Goal: Task Accomplishment & Management: Use online tool/utility

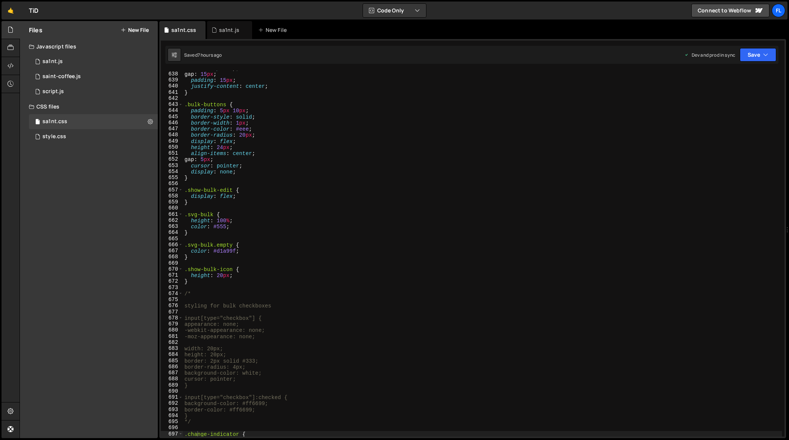
scroll to position [3902, 0]
click at [477, 145] on div "flex-wrap : wrap ; gap : 15 px ; padding : 15 px ; justify-content : center ; }…" at bounding box center [482, 254] width 599 height 379
type textarea "height: 24px;"
click at [214, 30] on icon at bounding box center [214, 30] width 5 height 8
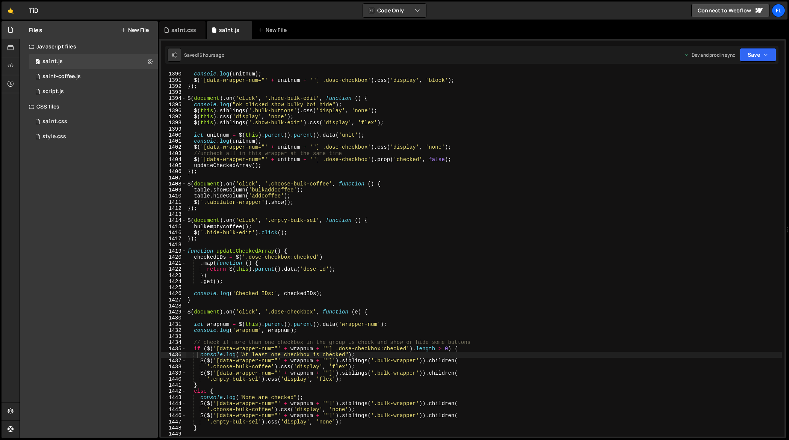
click at [358, 209] on div "let unitnum = $ ( this ) . parent ( ) . parent ( ) . data ( 'unit' ) ; console …" at bounding box center [484, 254] width 596 height 379
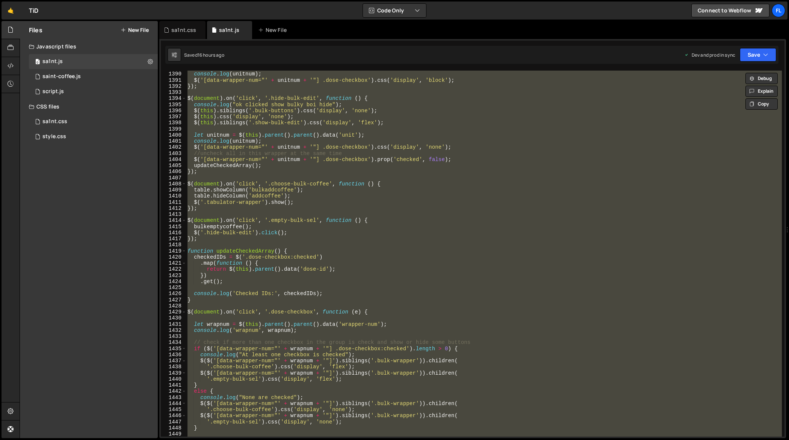
paste textarea
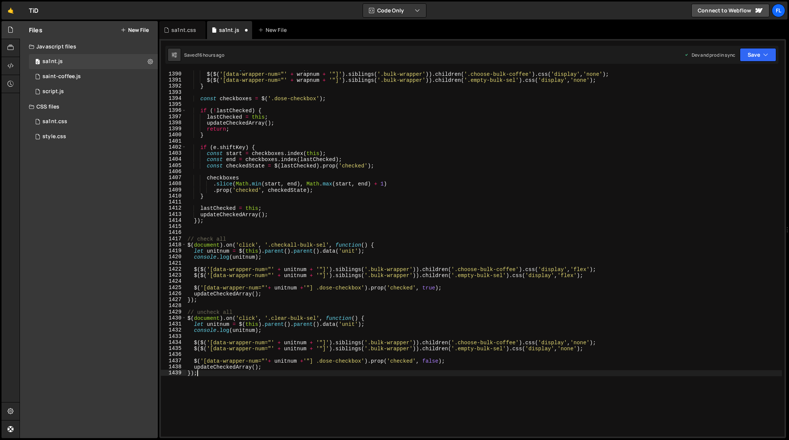
type textarea "console.log("At least one checkbox is checked");"
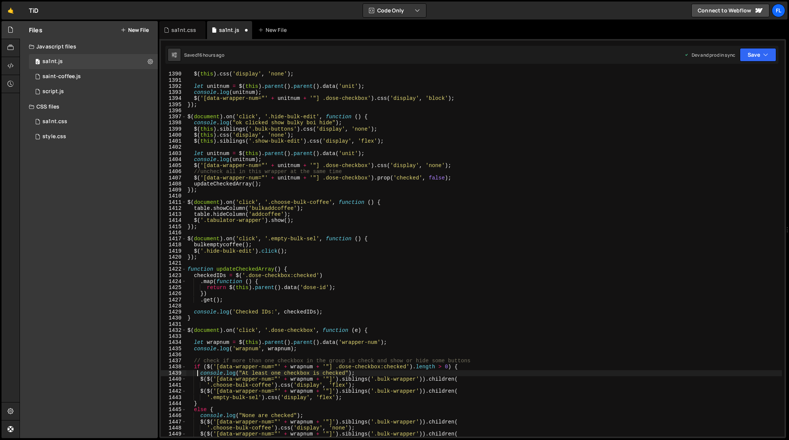
scroll to position [8580, 0]
click at [415, 197] on div "$ ( this ) . siblings ( '.empty-bulk-sel' ) . css ( 'display' , 'none' ) ; $ ( …" at bounding box center [484, 254] width 596 height 379
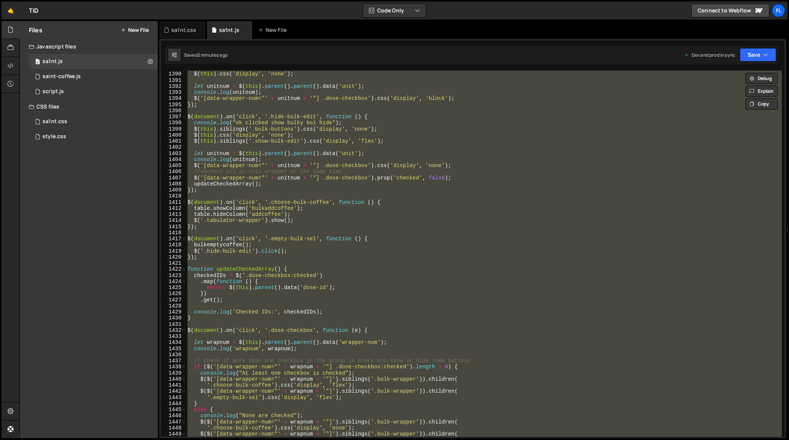
paste textarea
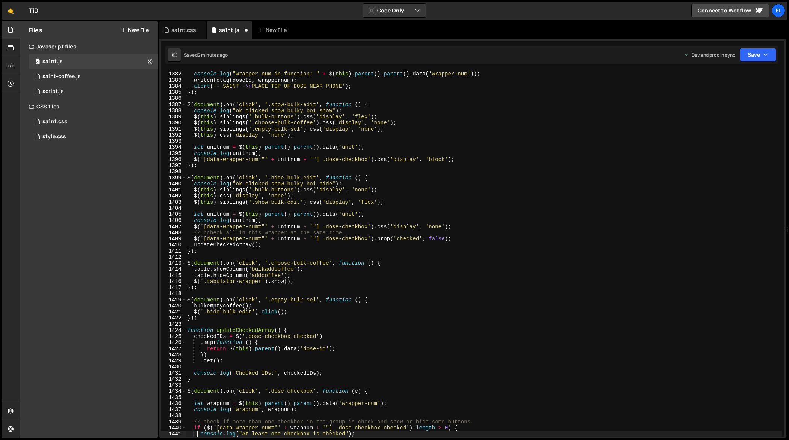
scroll to position [8532, 0]
click at [525, 158] on div "console . log ( "the dose id " + doseId ) ; console . log ( "wrapper num in fun…" at bounding box center [484, 254] width 596 height 379
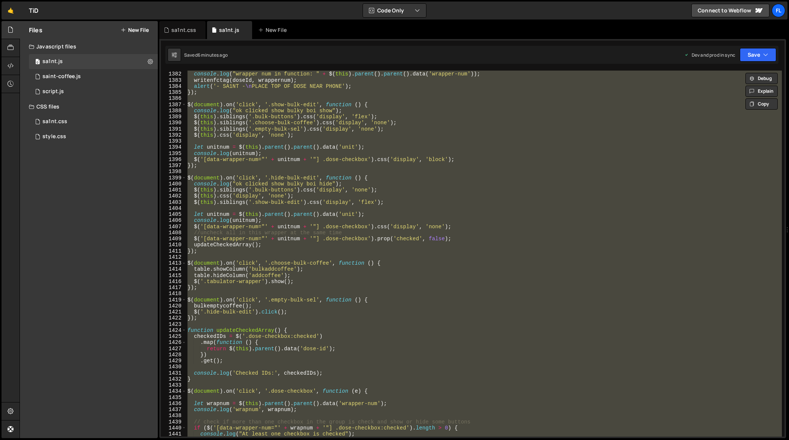
paste textarea
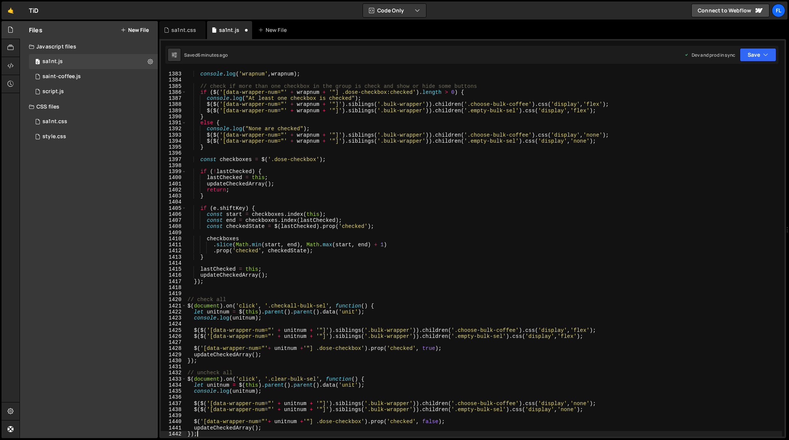
scroll to position [8538, 0]
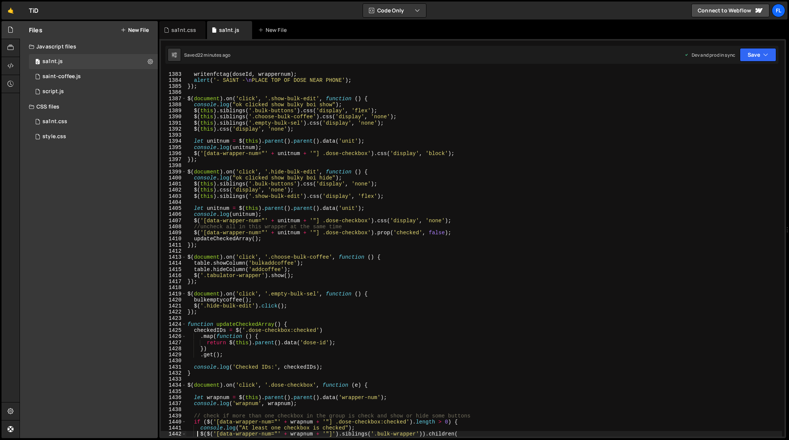
click at [615, 155] on div "console . log ( "wrapper num in function: " + $ ( this ) . parent ( ) . parent …" at bounding box center [484, 254] width 596 height 379
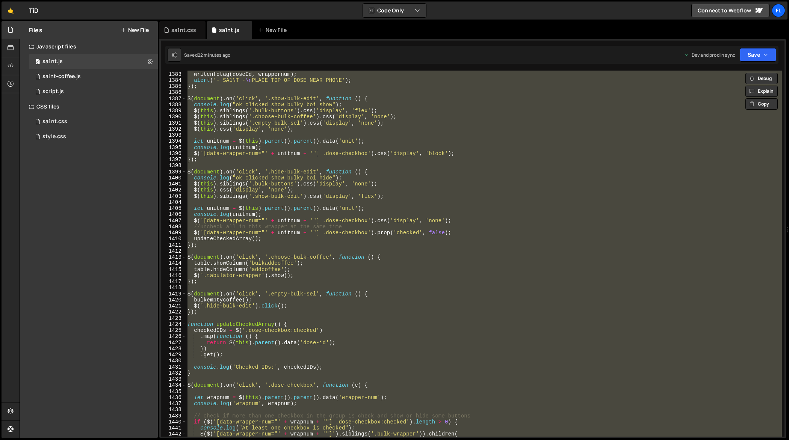
paste textarea
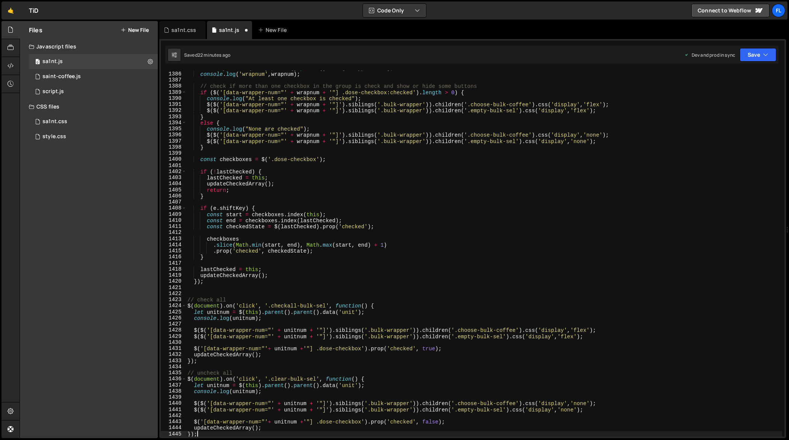
type textarea "$($('[data-wrapper-num="' + wrapnum + '"]').siblings('.bulk-wrapper')).children("
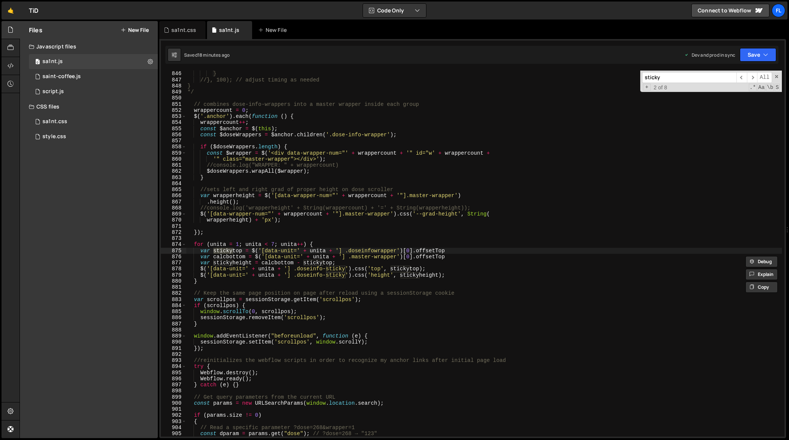
scroll to position [5258, 0]
type input "sticky"
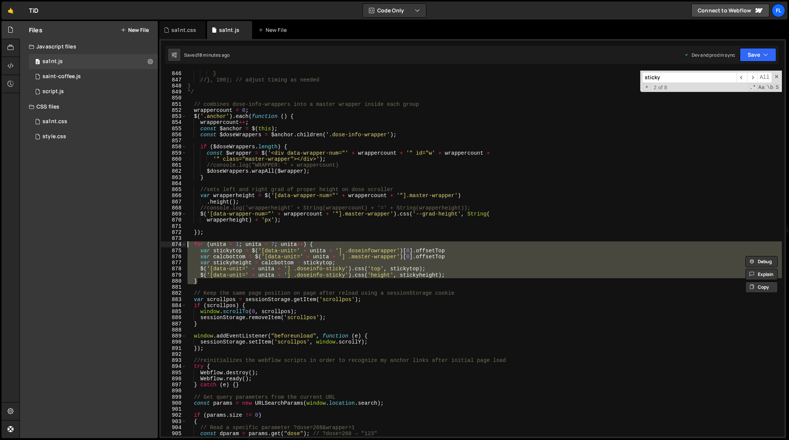
drag, startPoint x: 209, startPoint y: 282, endPoint x: 180, endPoint y: 245, distance: 47.1
click at [180, 245] on div "} 845 846 847 848 849 850 851 852 853 854 855 856 857 858 859 860 861 862 863 8…" at bounding box center [473, 254] width 624 height 366
type textarea "// for (unita = 1; unita < 7; unita++) { // var stickytop = $('[data-unit=' + u…"
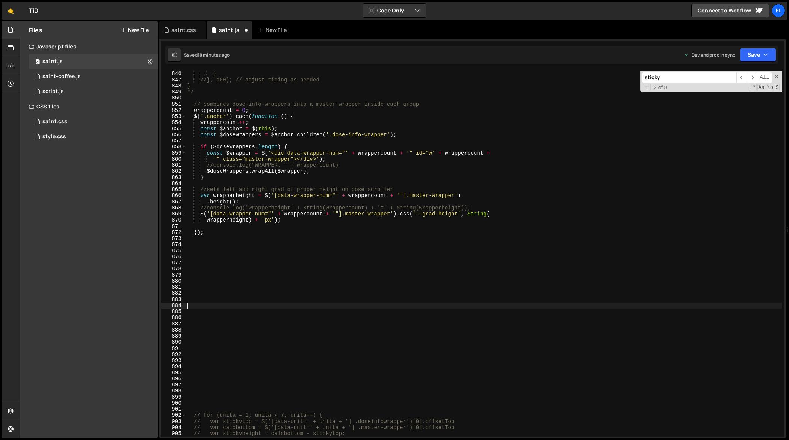
paste textarea "$(window).on('resize orientationchange', debounce(recalcSticky, 150));"
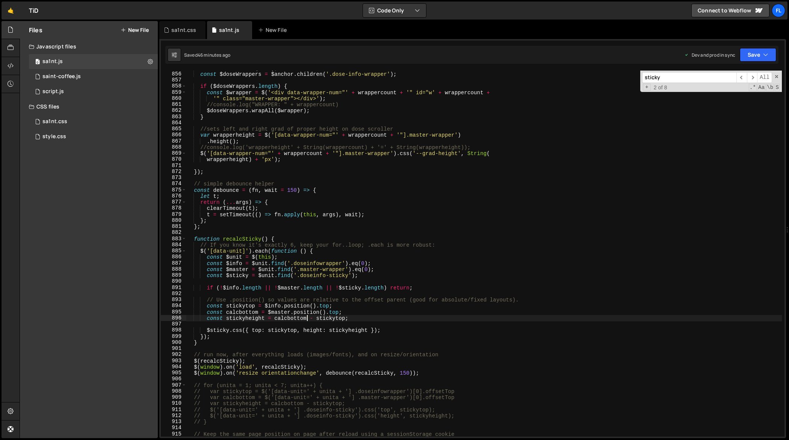
click at [307, 320] on div "const $anchor = $ ( this ) ; const $doseWrappers = $anchor . children ( '.dose-…" at bounding box center [484, 254] width 596 height 379
click at [402, 317] on div "const $anchor = $ ( this ) ; const $doseWrappers = $anchor . children ( '.dose-…" at bounding box center [484, 254] width 596 height 379
click at [776, 77] on span at bounding box center [776, 76] width 5 height 5
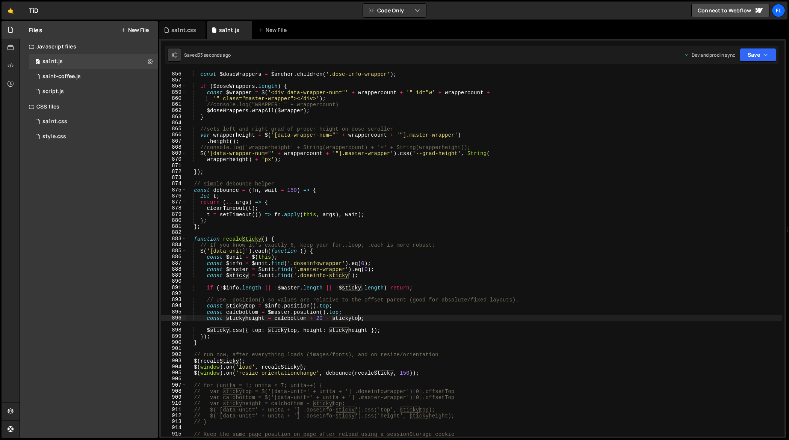
click at [322, 318] on div "const $anchor = $ ( this ) ; const $doseWrappers = $anchor . children ( '.dose-…" at bounding box center [484, 254] width 596 height 379
click at [297, 330] on div "const $anchor = $ ( this ) ; const $doseWrappers = $anchor . children ( '.dose-…" at bounding box center [484, 254] width 596 height 379
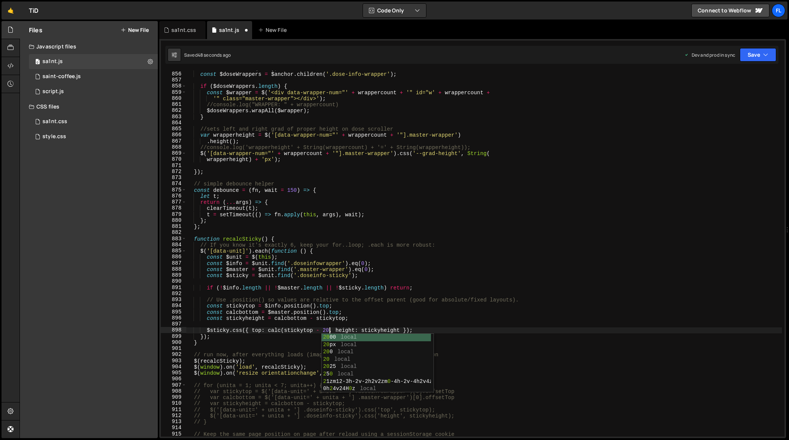
scroll to position [0, 10]
click at [373, 330] on div "const $anchor = $ ( this ) ; const $doseWrappers = $anchor . children ( '.dose-…" at bounding box center [484, 254] width 596 height 379
click at [338, 333] on div "const $anchor = $ ( this ) ; const $doseWrappers = $anchor . children ( '.dose-…" at bounding box center [484, 254] width 596 height 379
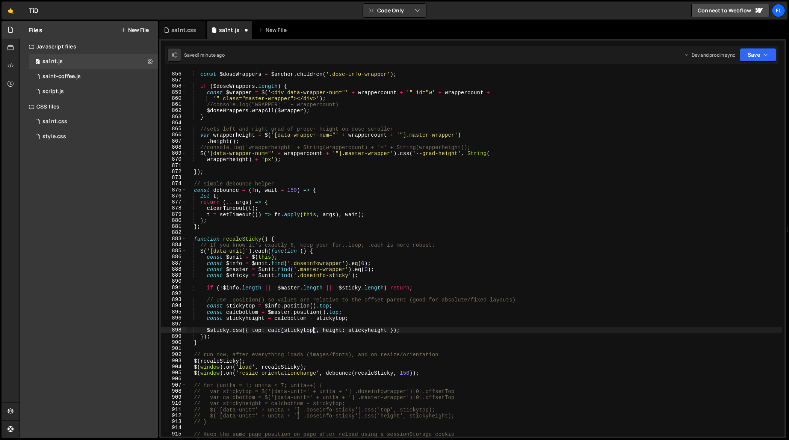
click at [354, 306] on div "const $anchor = $ ( this ) ; const $doseWrappers = $anchor . children ( '.dose-…" at bounding box center [484, 254] width 596 height 379
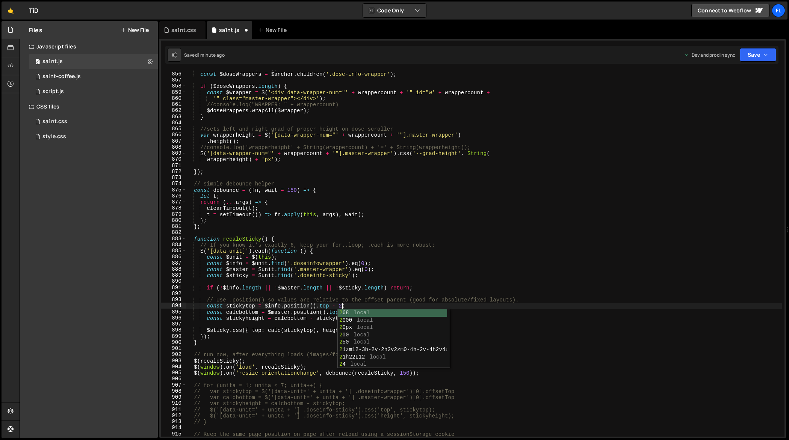
scroll to position [0, 11]
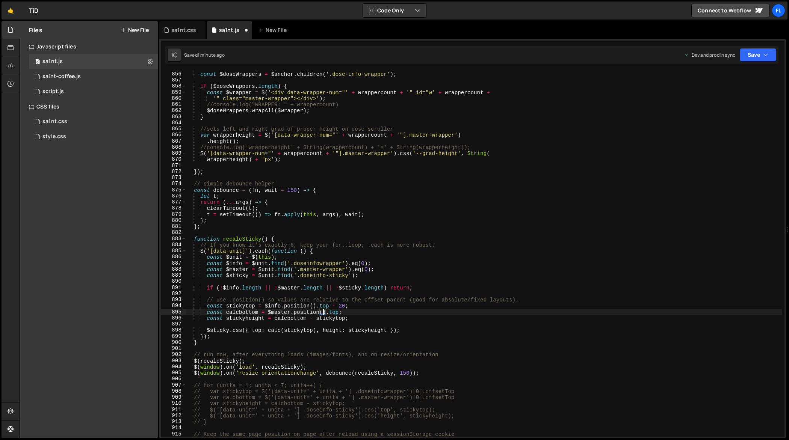
click at [324, 313] on div "const $anchor = $ ( this ) ; const $doseWrappers = $anchor . children ( '.dose-…" at bounding box center [484, 254] width 596 height 379
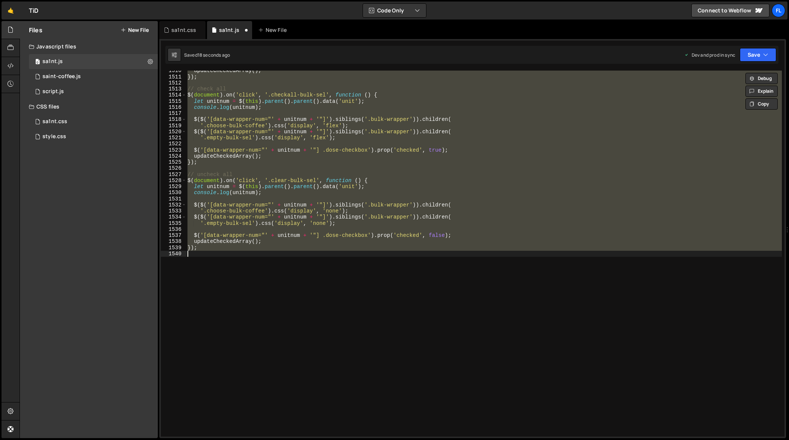
scroll to position [5368, 0]
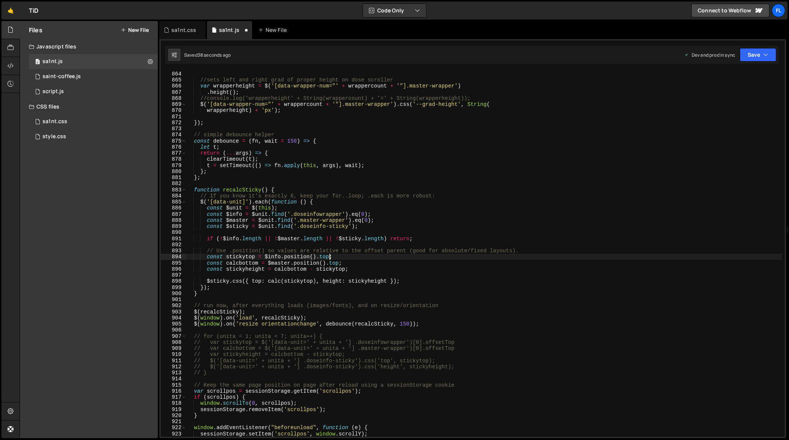
click at [209, 258] on div "} //sets left and right grad of proper height on dose scroller var wrapperheigh…" at bounding box center [484, 254] width 596 height 379
click at [191, 263] on div "} //sets left and right grad of proper height on dose scroller var wrapperheigh…" at bounding box center [484, 254] width 596 height 379
click at [210, 262] on div "} //sets left and right grad of proper height on dose scroller var wrapperheigh…" at bounding box center [484, 254] width 596 height 379
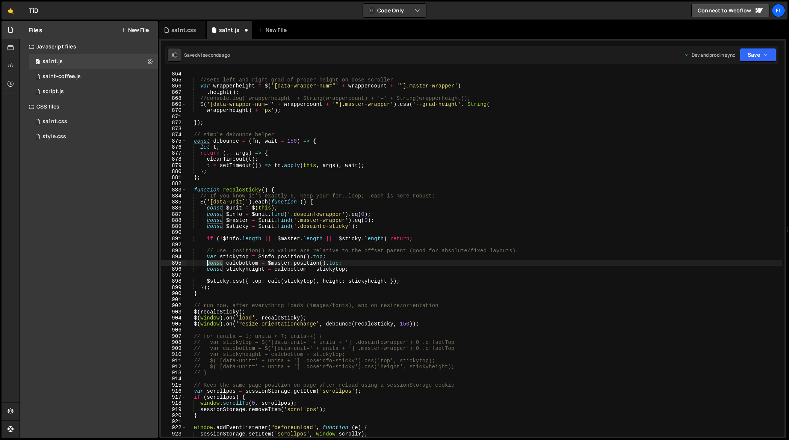
click at [210, 262] on div "} //sets left and right grad of proper height on dose scroller var wrapperheigh…" at bounding box center [484, 254] width 596 height 379
click at [192, 272] on div "} //sets left and right grad of proper height on dose scroller var wrapperheigh…" at bounding box center [484, 254] width 596 height 379
click at [219, 269] on div "} //sets left and right grad of proper height on dose scroller var wrapperheigh…" at bounding box center [484, 254] width 596 height 379
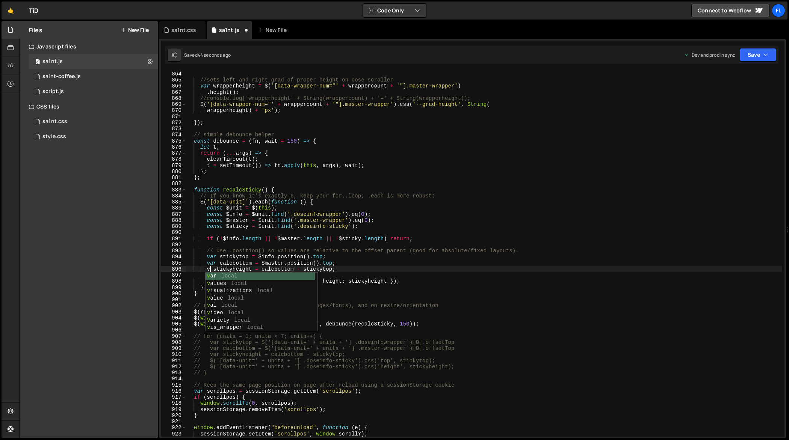
type textarea "var stickyheight = calcbottom - stickytop;"
click at [348, 269] on div "} //sets left and right grad of proper height on dose scroller var wrapperheigh…" at bounding box center [484, 254] width 596 height 379
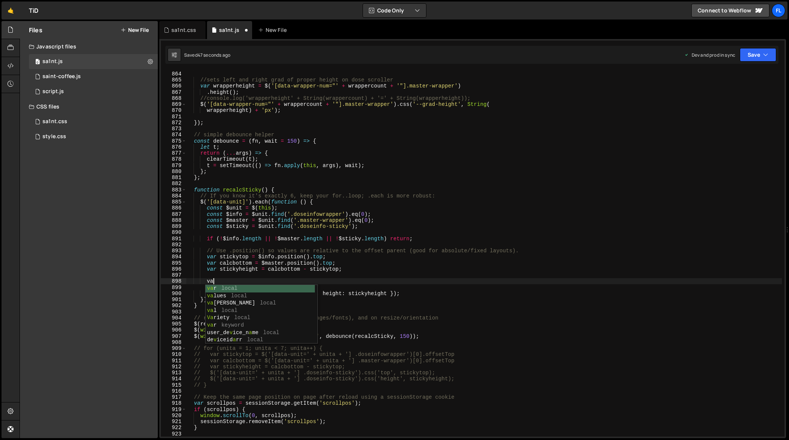
type textarea "v"
click at [294, 283] on div "} //sets left and right grad of proper height on dose scroller var wrapperheigh…" at bounding box center [484, 254] width 596 height 379
type textarea ";"
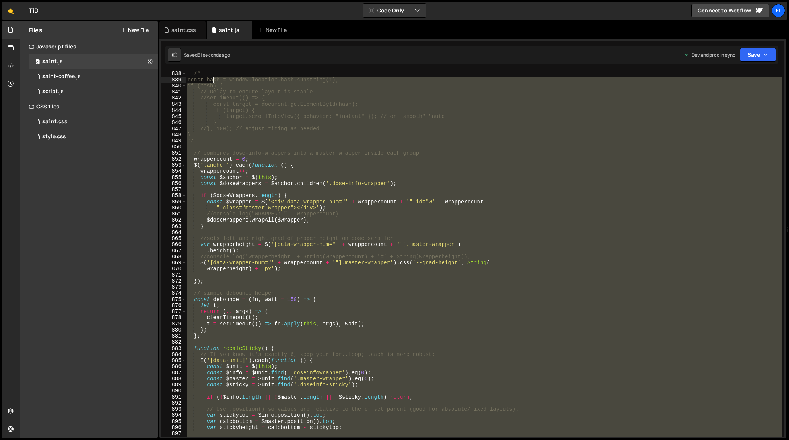
scroll to position [5209, 0]
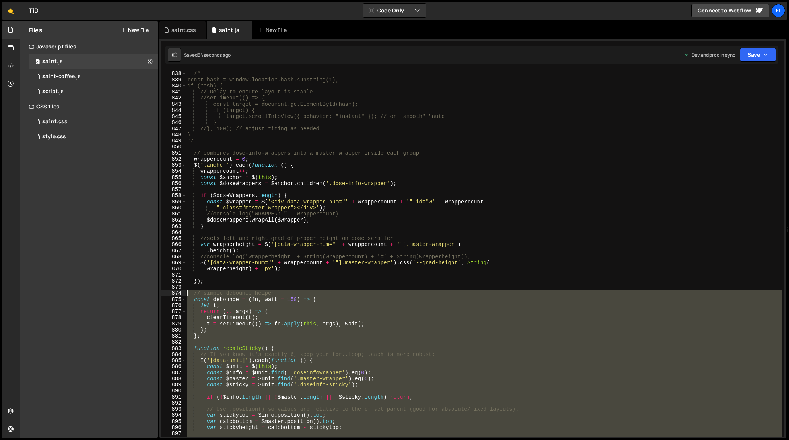
drag, startPoint x: 440, startPoint y: 301, endPoint x: 168, endPoint y: 296, distance: 272.9
click at [168, 296] on div "$sticky.css({ top: calc(stickytop), height: stickyheight }); 838 839 840 841 84…" at bounding box center [473, 254] width 624 height 366
type textarea "// simple debounce helper const debounce = (fn, wait = 150) => {"
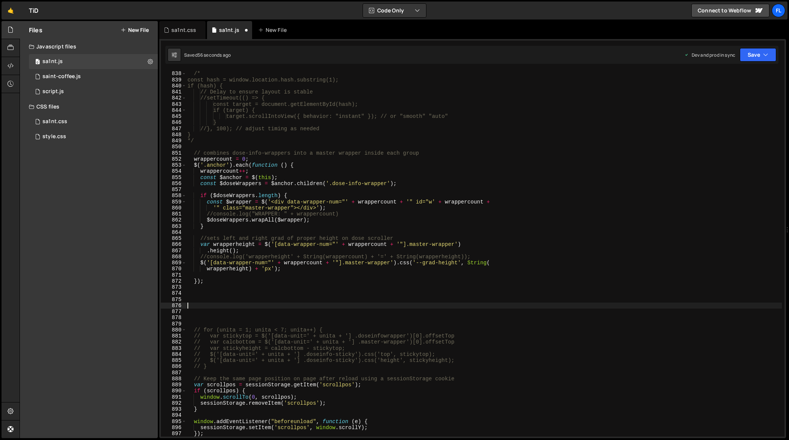
paste textarea "$(window).on('resize orientationchange', debounce(recalcSticky, 150));"
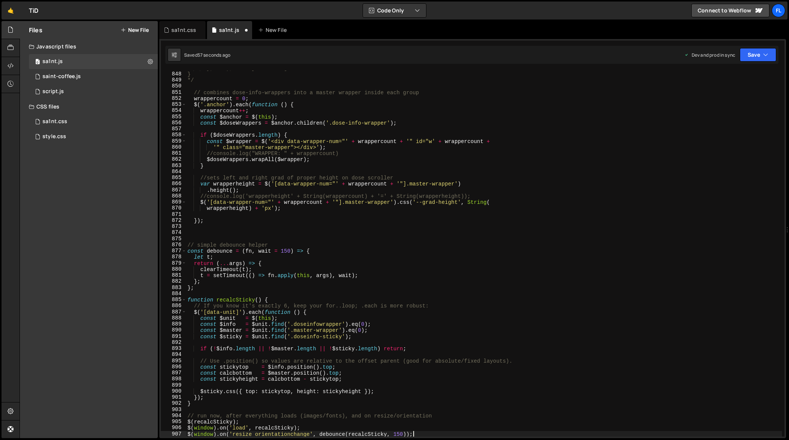
scroll to position [5270, 0]
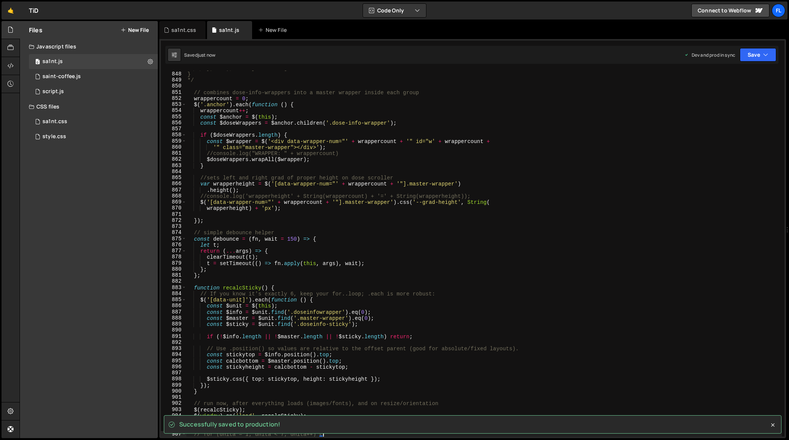
type textarea "// for (unita = 1; unita < 7; unita++) {"
